Goal: Contribute content: Contribute content

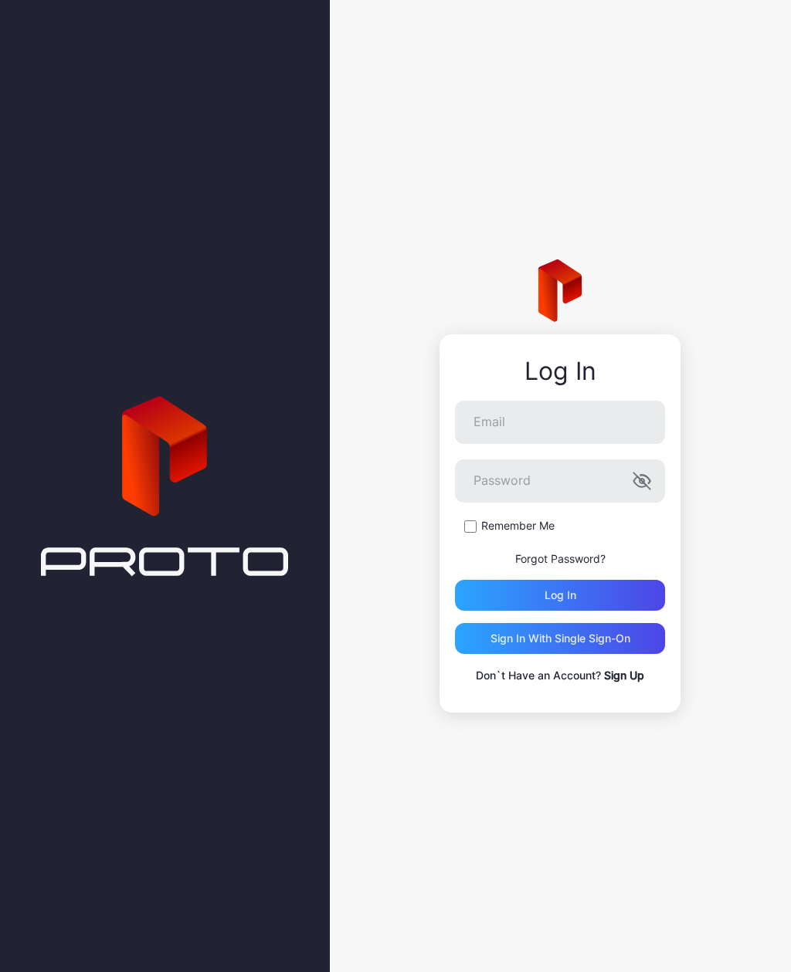
click at [604, 432] on input "Email" at bounding box center [560, 422] width 210 height 43
click at [593, 421] on input "Email" at bounding box center [560, 422] width 210 height 43
click at [606, 416] on input "Email" at bounding box center [560, 422] width 210 height 43
type input "**********"
click at [624, 589] on div "Log in" at bounding box center [560, 595] width 210 height 31
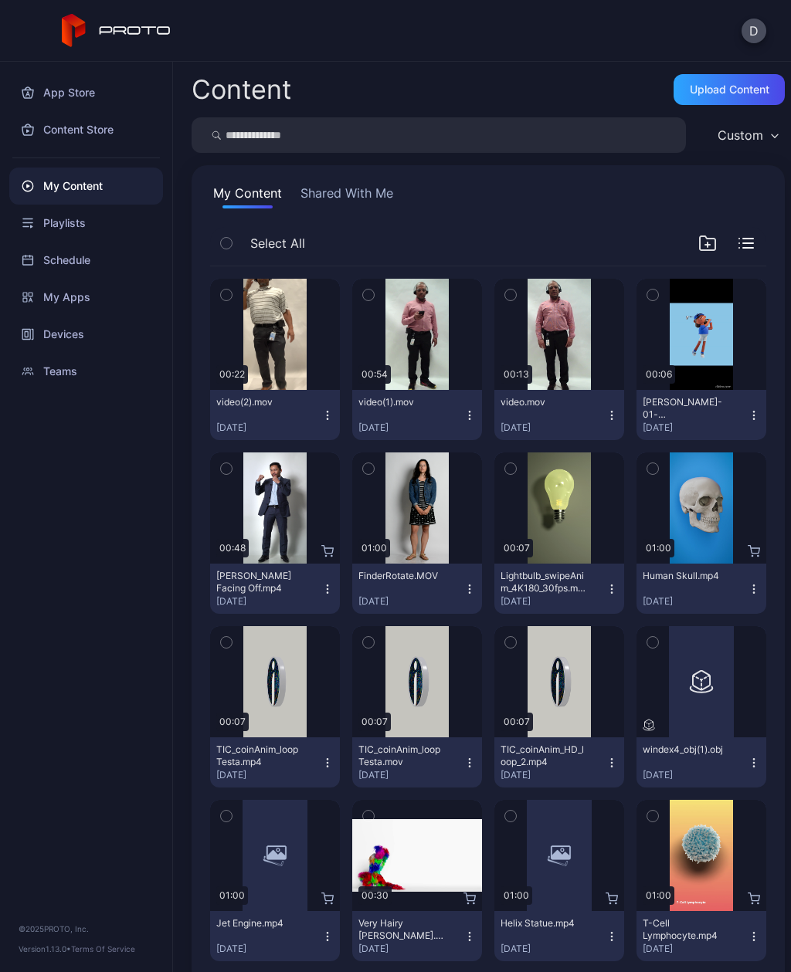
click at [738, 87] on div "Upload Content" at bounding box center [730, 89] width 80 height 12
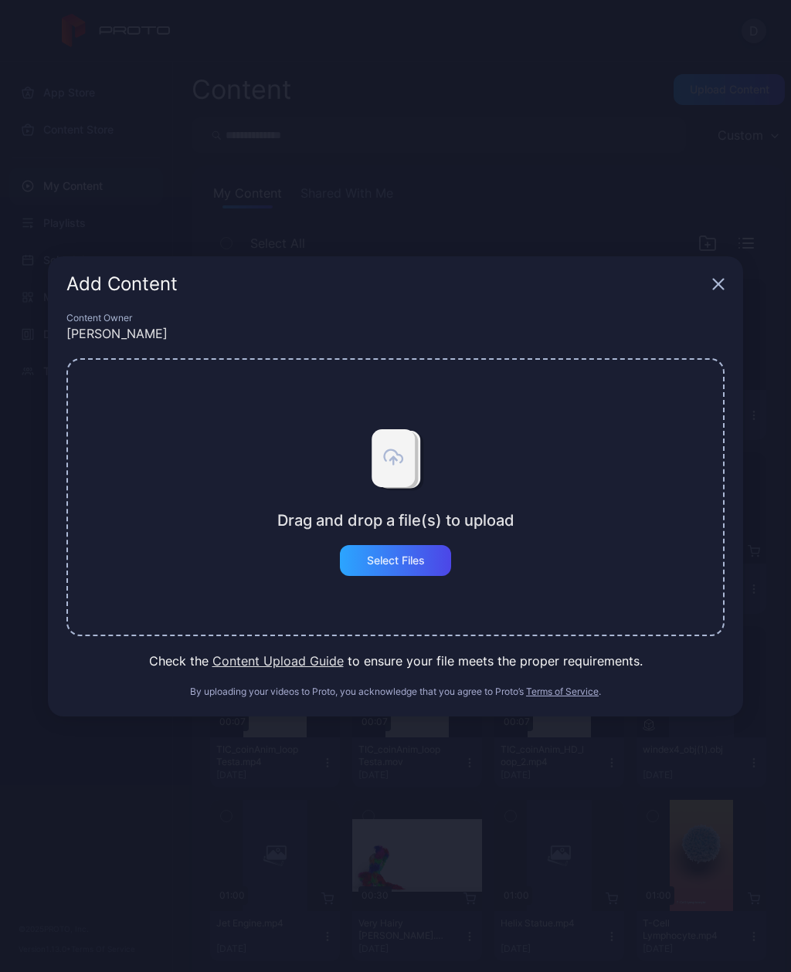
click at [398, 562] on div "Select Files" at bounding box center [396, 561] width 58 height 12
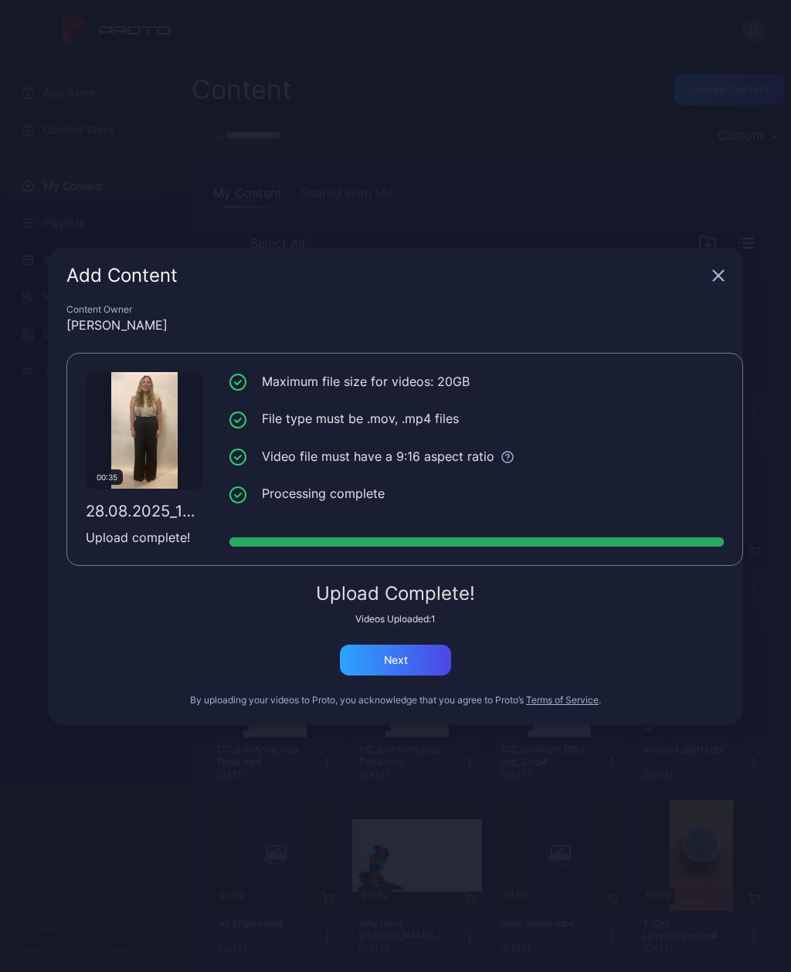
click at [429, 646] on div "Next" at bounding box center [395, 660] width 111 height 31
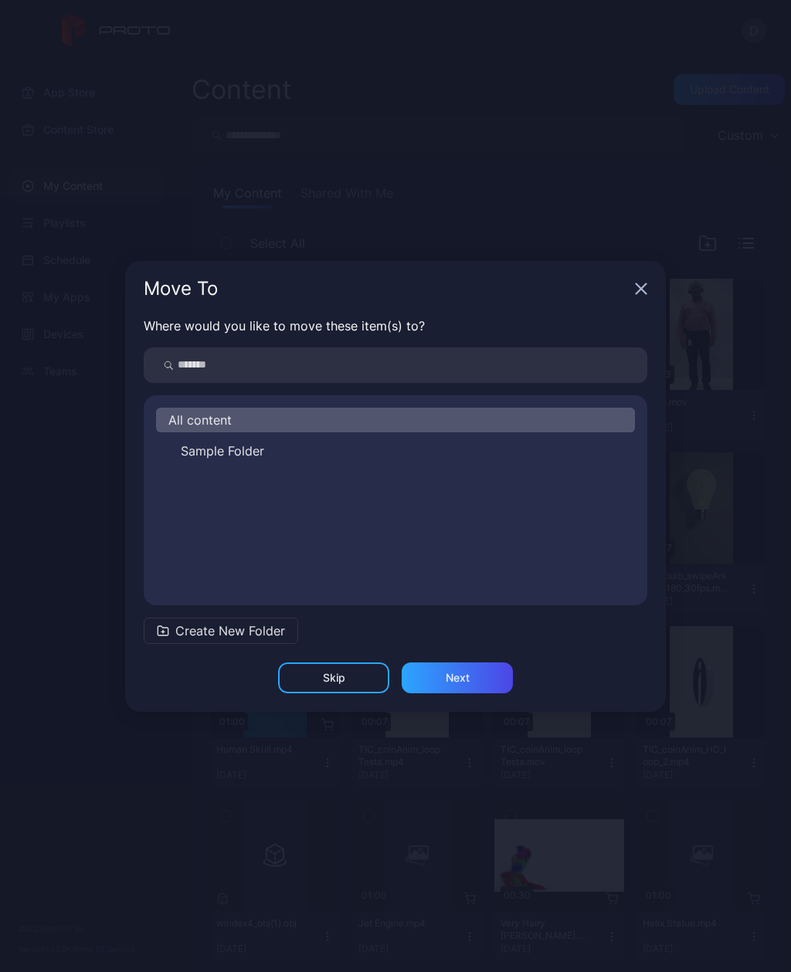
click at [473, 677] on div "Next" at bounding box center [457, 678] width 111 height 31
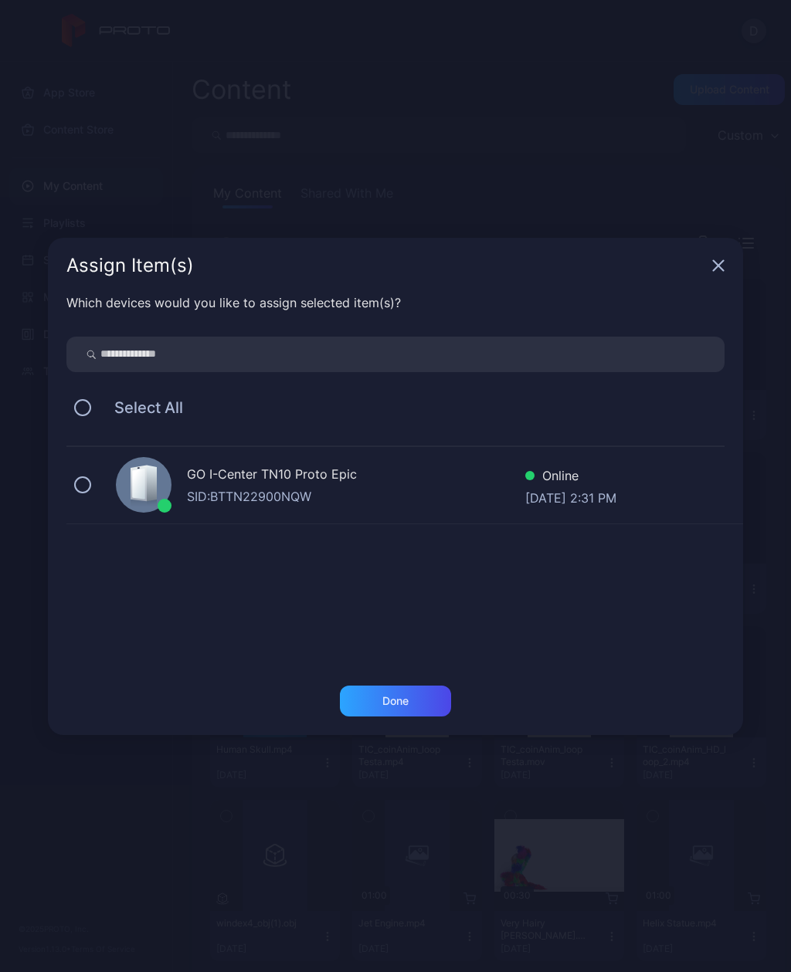
click at [100, 484] on div "GO I-Center TN10 Proto Epic SID: BTTN22900NQW Online [DATE] 2:31 PM" at bounding box center [404, 485] width 677 height 77
click at [412, 698] on div "Done" at bounding box center [395, 701] width 111 height 31
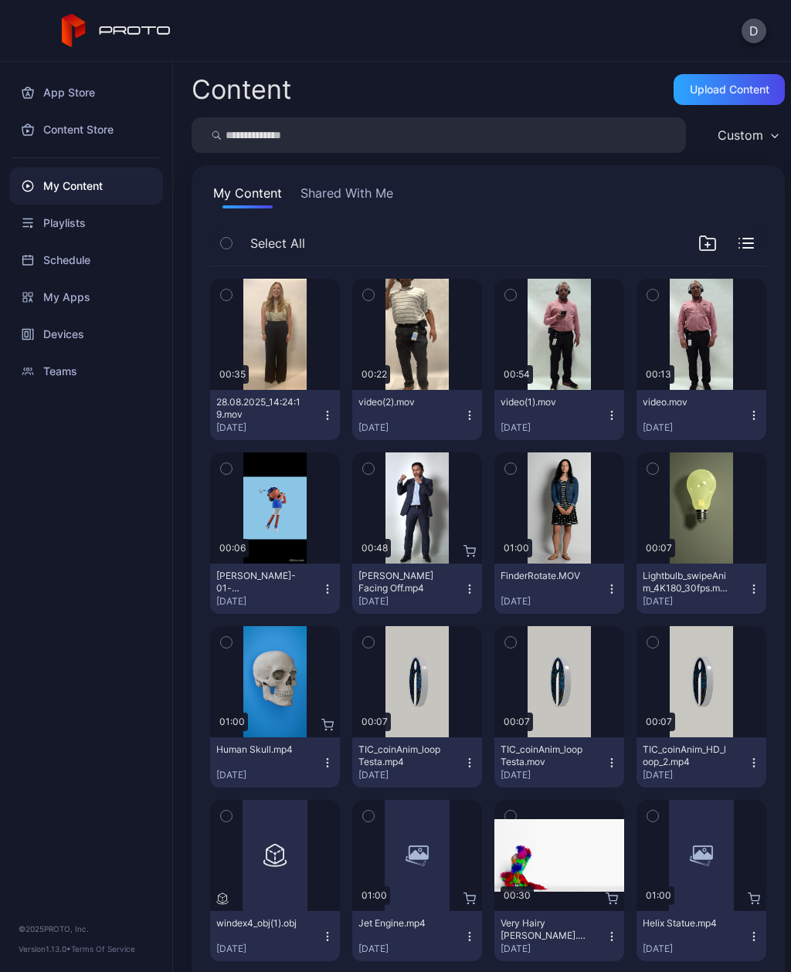
click at [101, 327] on div "Devices" at bounding box center [86, 334] width 154 height 37
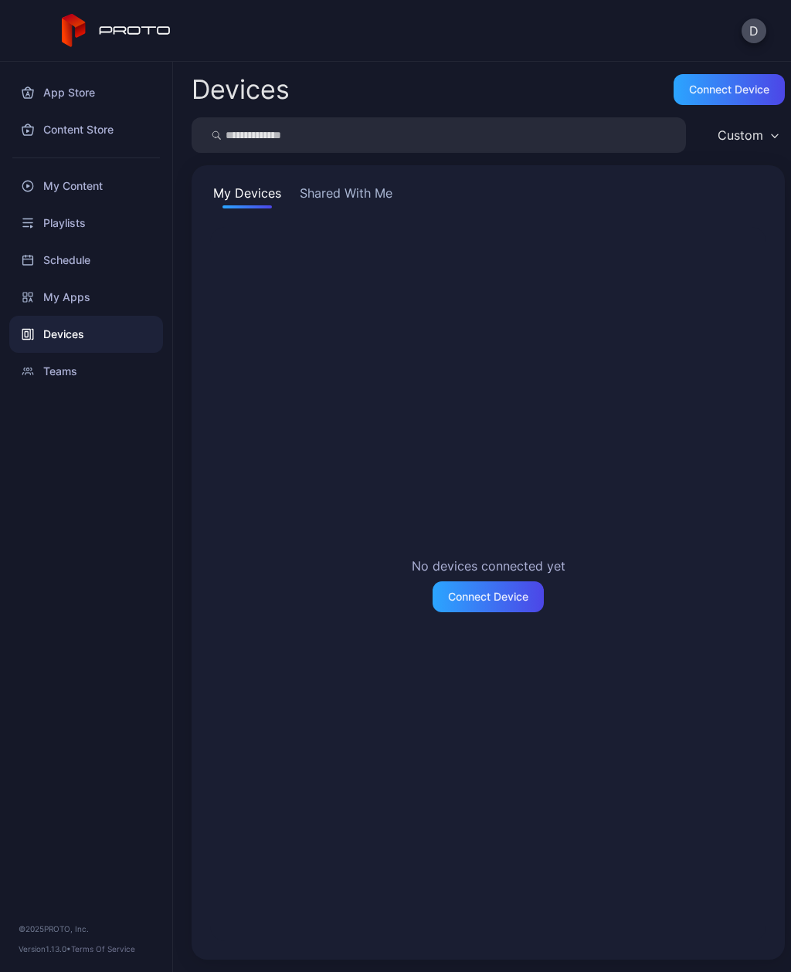
click at [370, 188] on button "Shared With Me" at bounding box center [346, 196] width 99 height 25
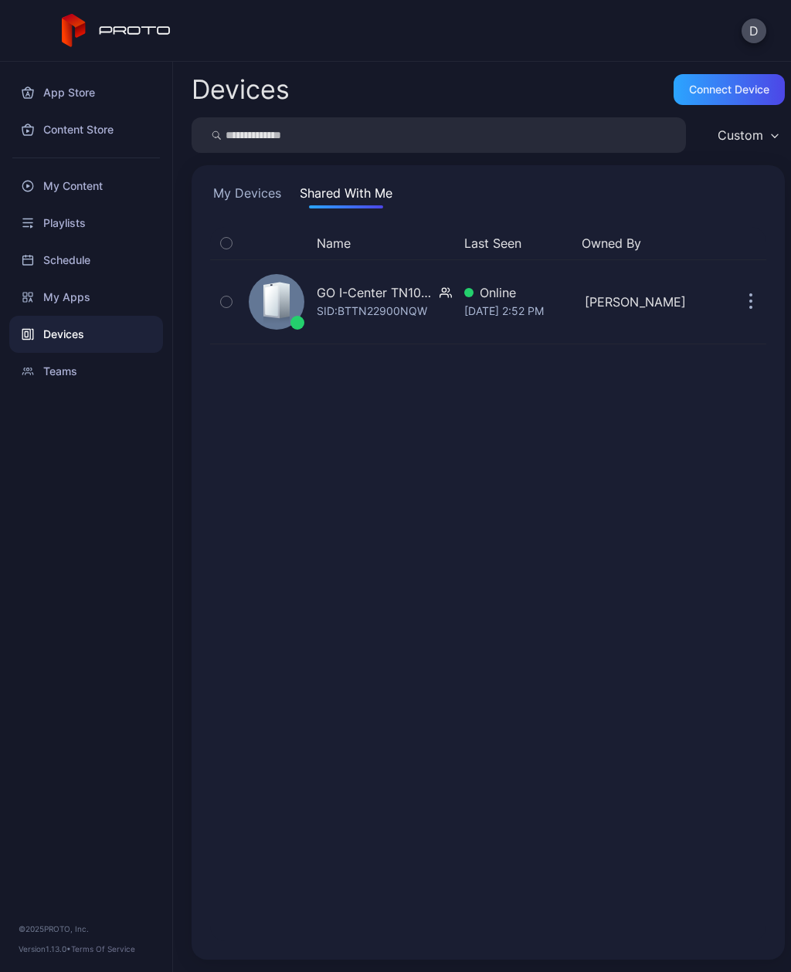
click at [629, 309] on div "[PERSON_NAME]" at bounding box center [638, 302] width 107 height 19
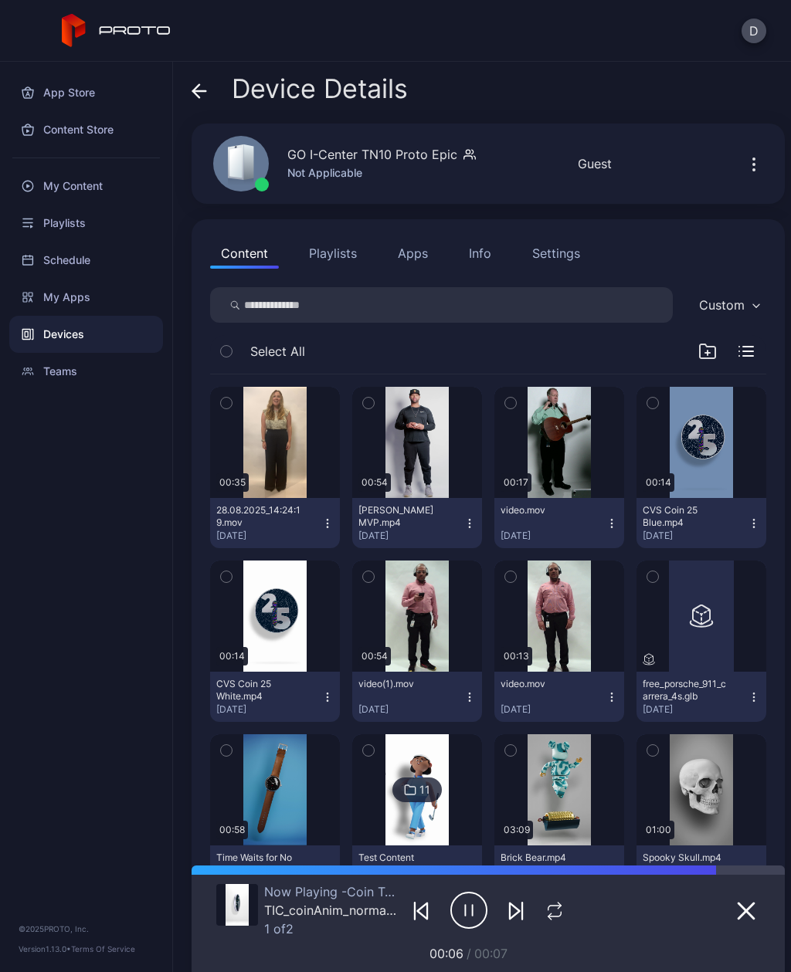
click at [96, 184] on div "My Content" at bounding box center [86, 186] width 154 height 37
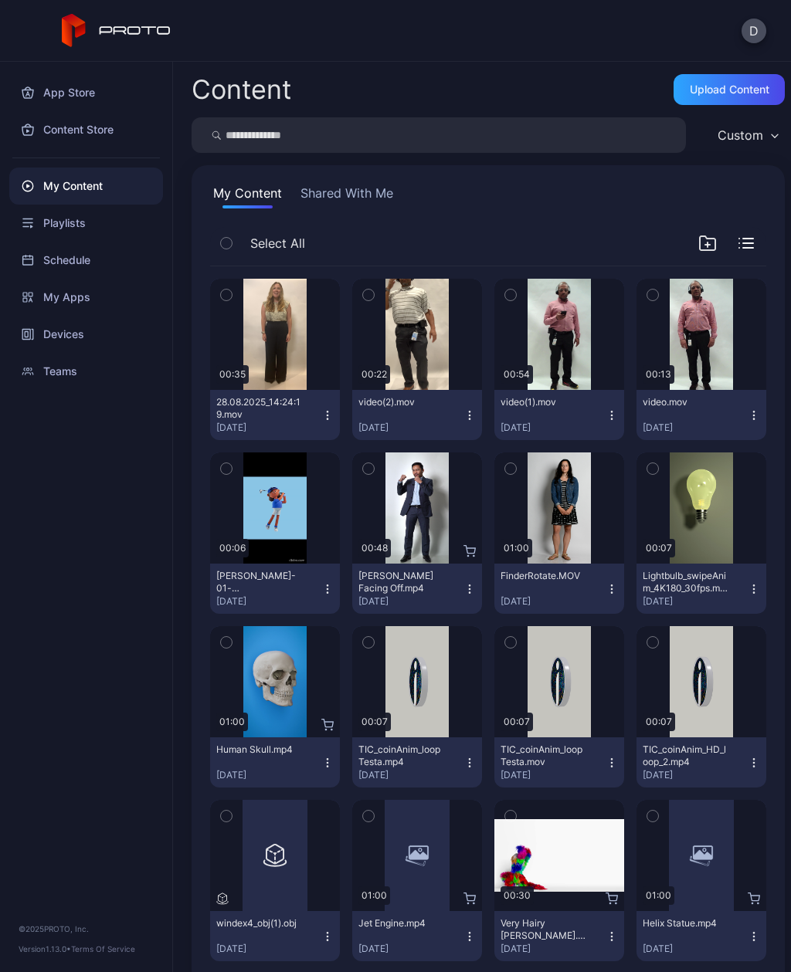
click at [356, 202] on button "Shared With Me" at bounding box center [346, 196] width 99 height 25
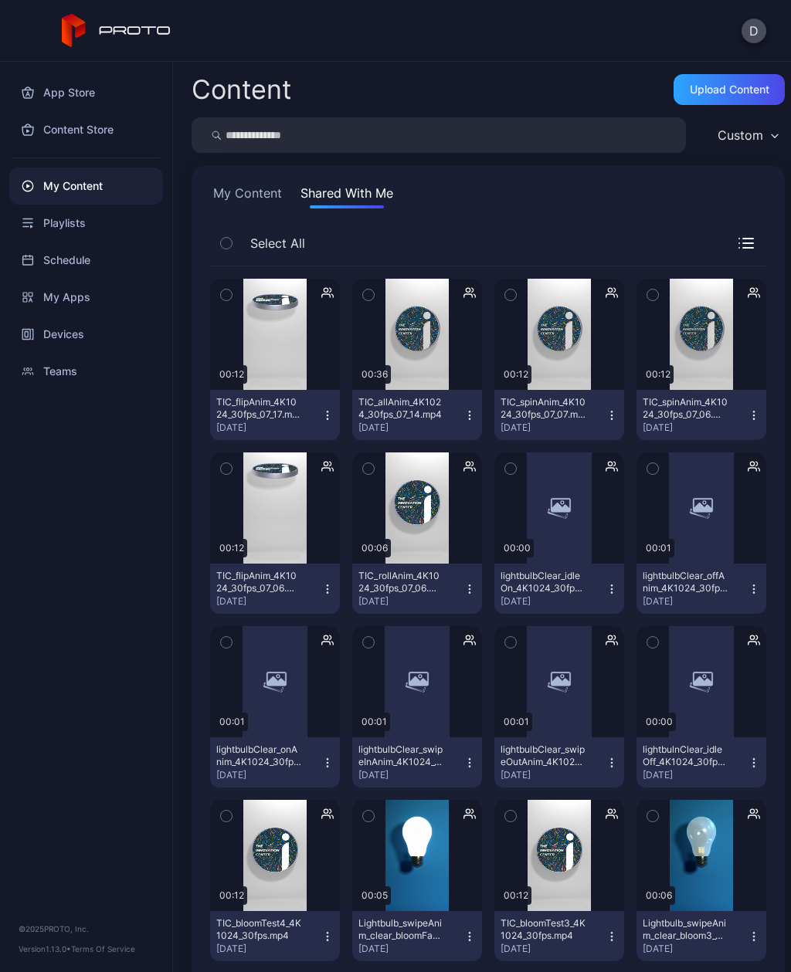
click at [243, 189] on button "My Content" at bounding box center [247, 196] width 75 height 25
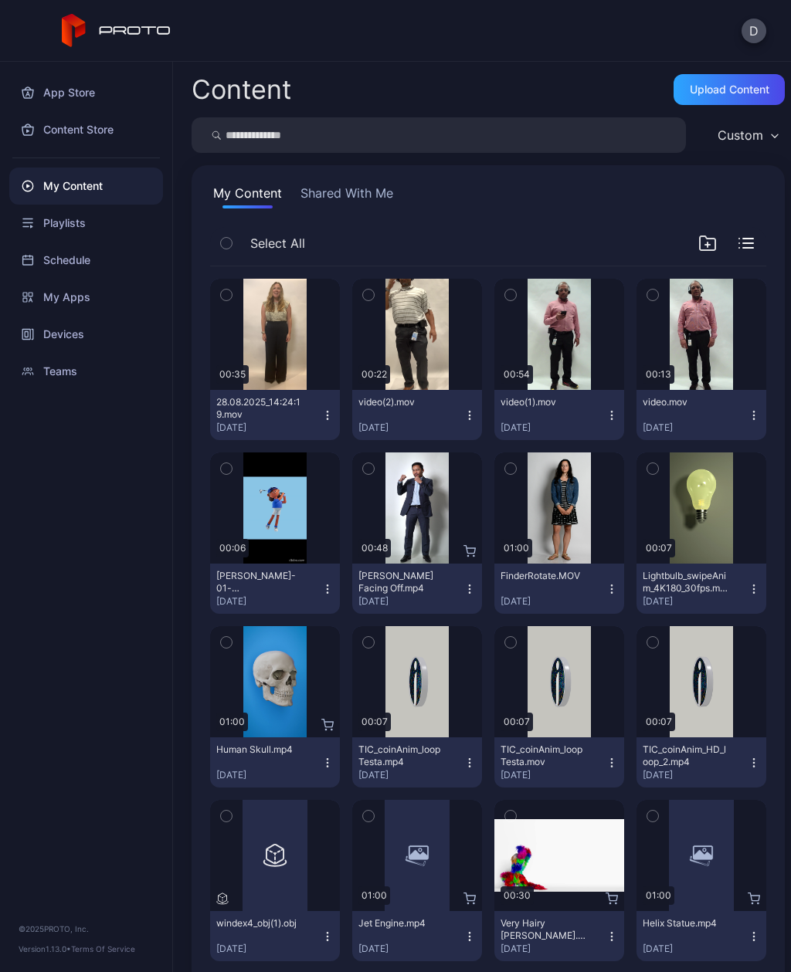
click at [776, 129] on div "Custom" at bounding box center [747, 135] width 75 height 23
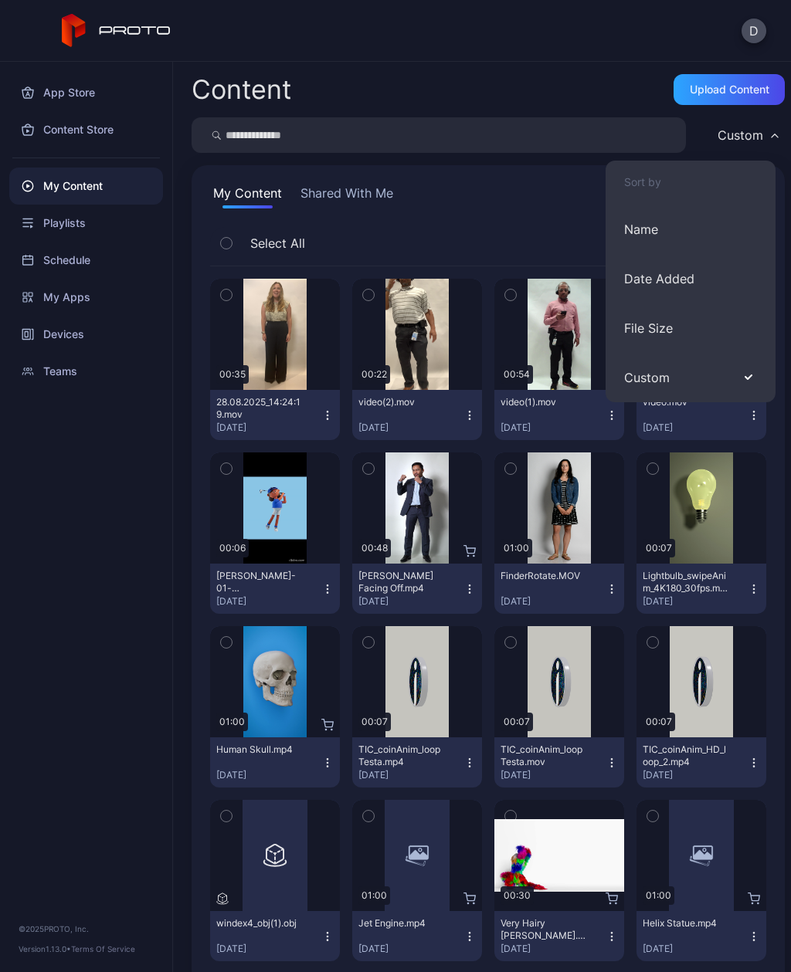
click at [737, 40] on div "D" at bounding box center [395, 31] width 791 height 62
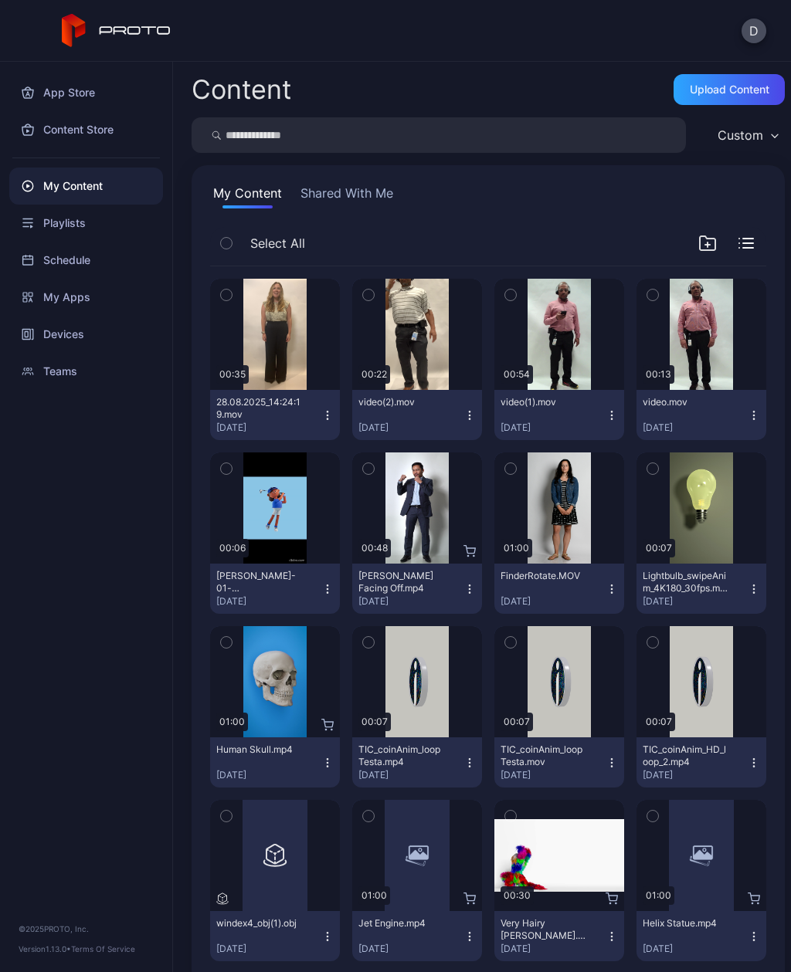
click at [759, 29] on button "D" at bounding box center [754, 31] width 25 height 25
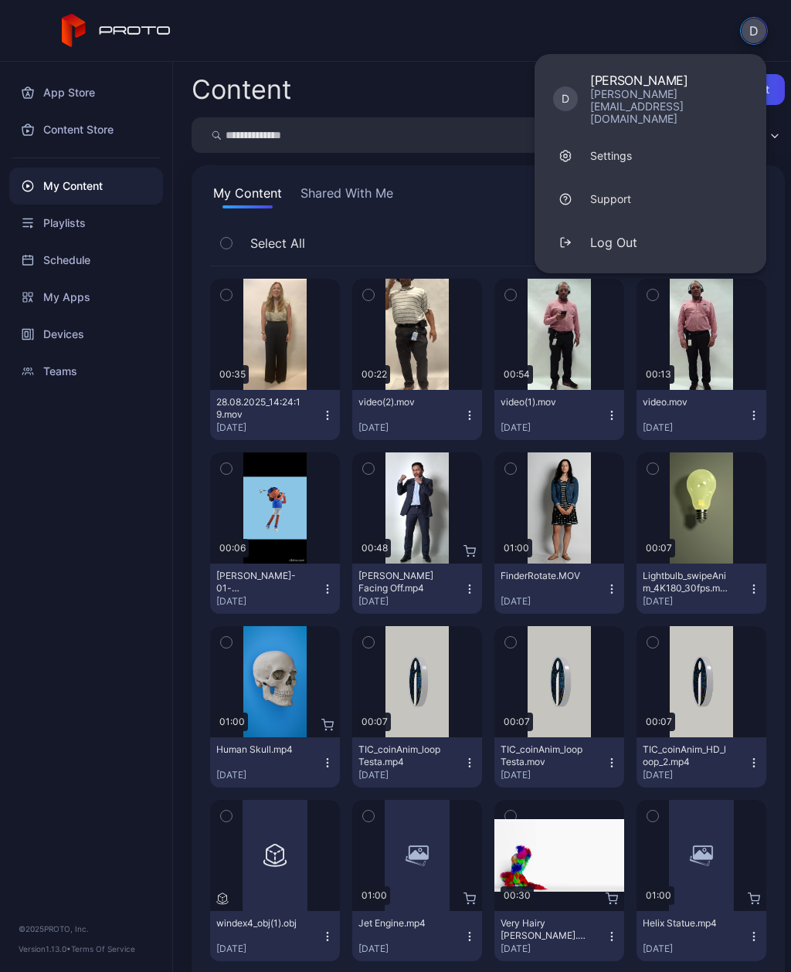
click at [463, 42] on div "D D Douglas Pinchback [EMAIL_ADDRESS][DOMAIN_NAME] Settings Support Log Out" at bounding box center [395, 31] width 791 height 62
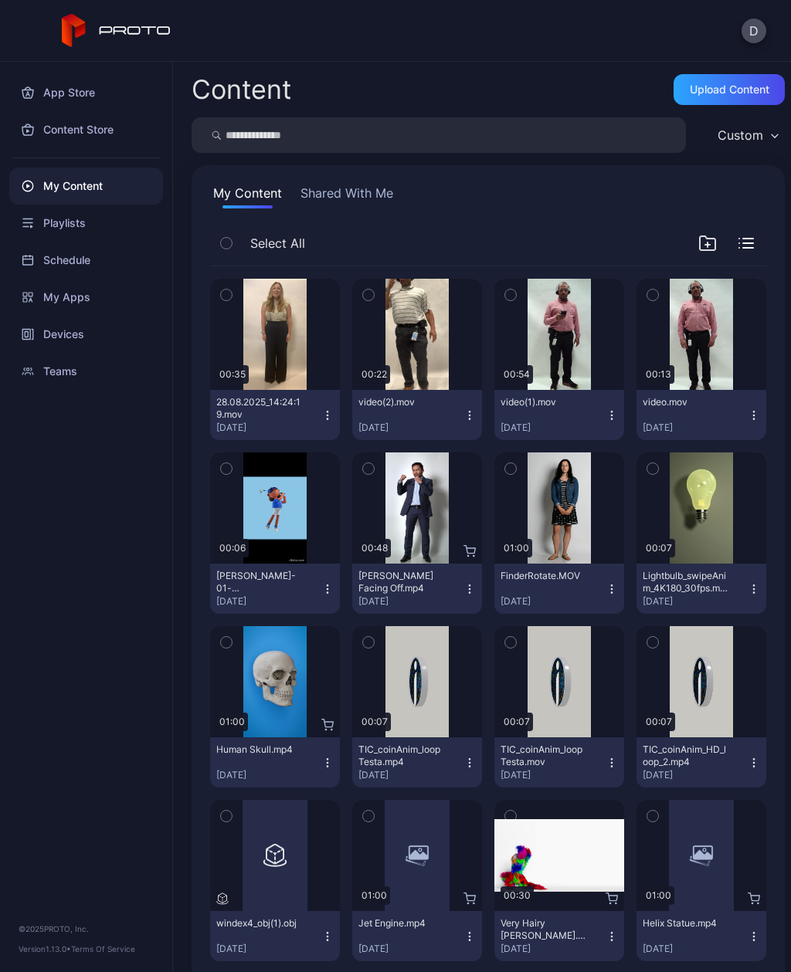
click at [730, 90] on div "Upload Content" at bounding box center [730, 89] width 80 height 12
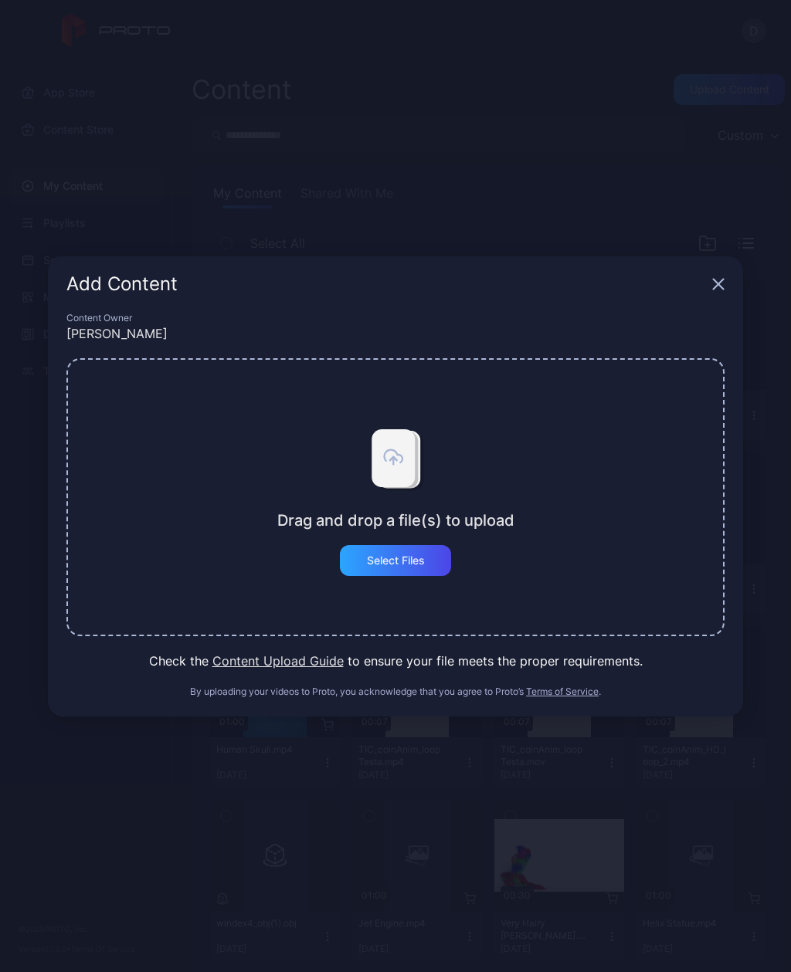
click at [414, 545] on div "Select Files" at bounding box center [395, 560] width 111 height 31
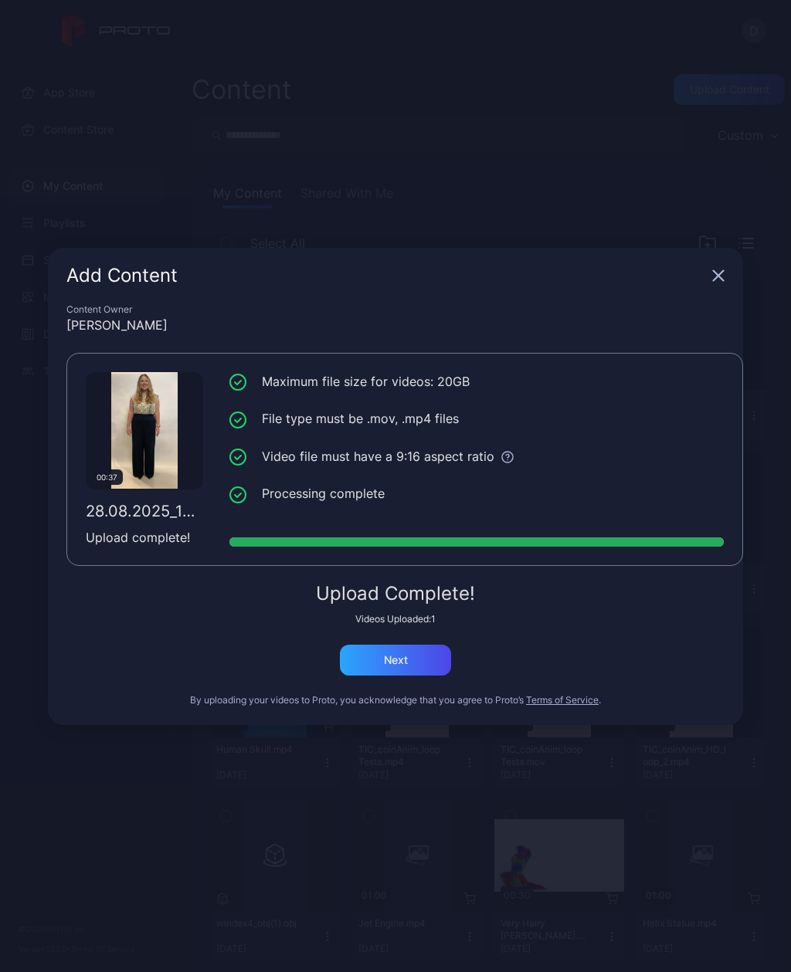
click at [409, 656] on div "Next" at bounding box center [395, 660] width 111 height 31
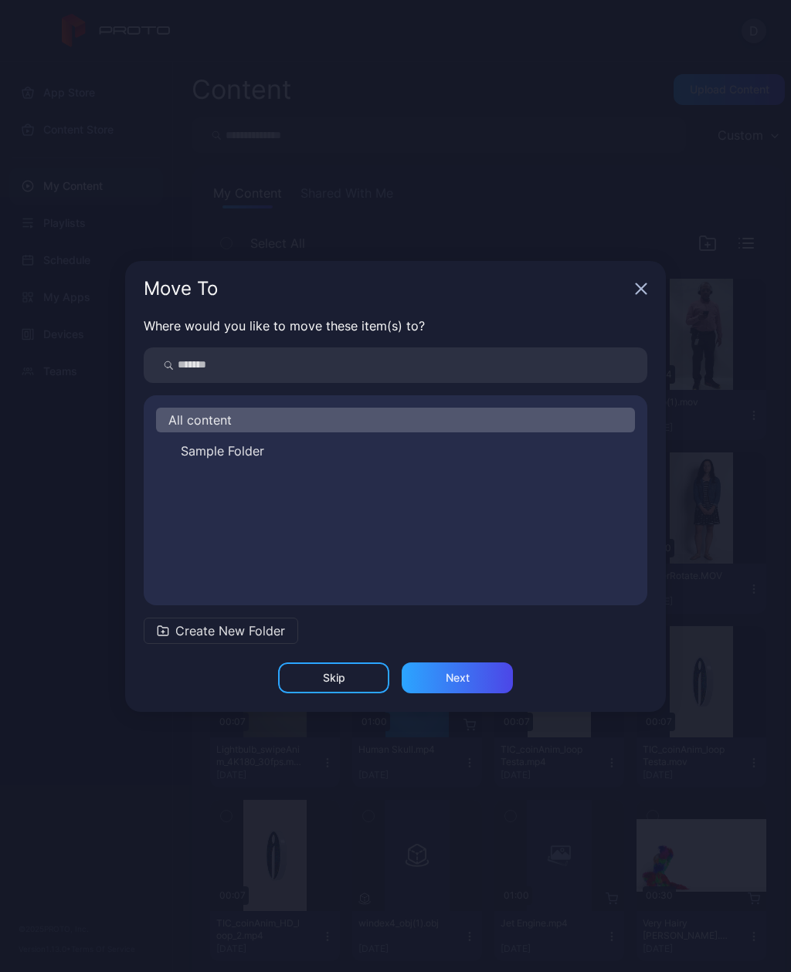
click at [344, 672] on div "Skip" at bounding box center [334, 678] width 22 height 12
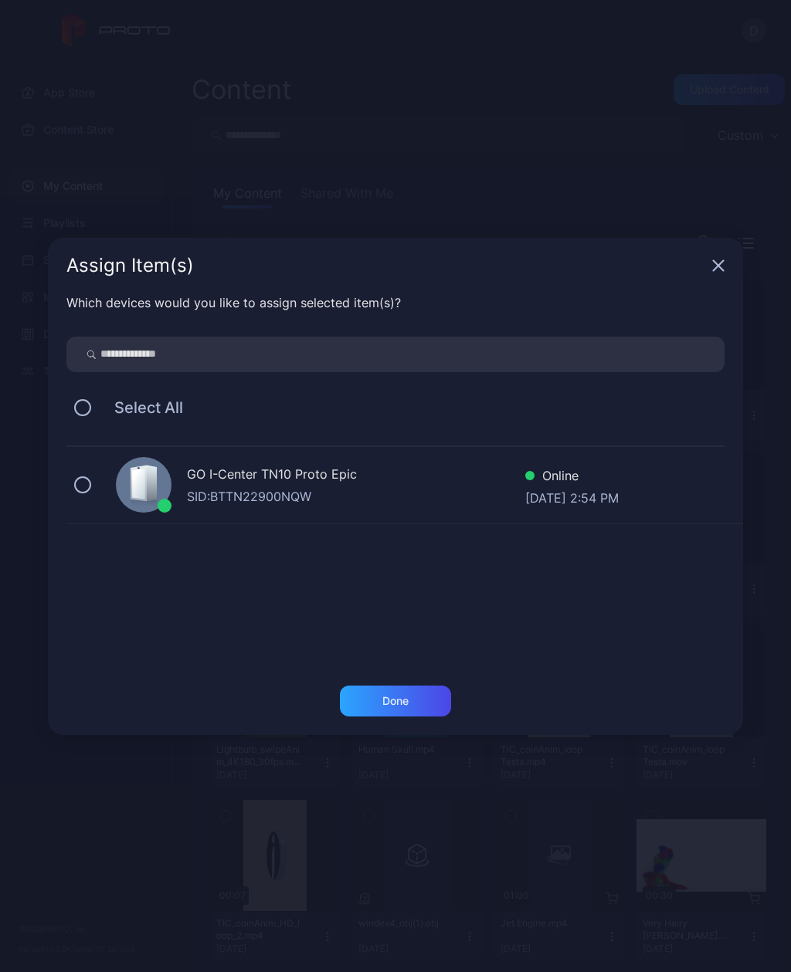
click at [74, 470] on div "GO I-Center TN10 Proto Epic SID: BTTN22900NQW Online [DATE] 2:54 PM" at bounding box center [404, 485] width 677 height 77
click at [422, 693] on div "Done" at bounding box center [395, 701] width 111 height 31
